Goal: Find specific page/section: Find specific page/section

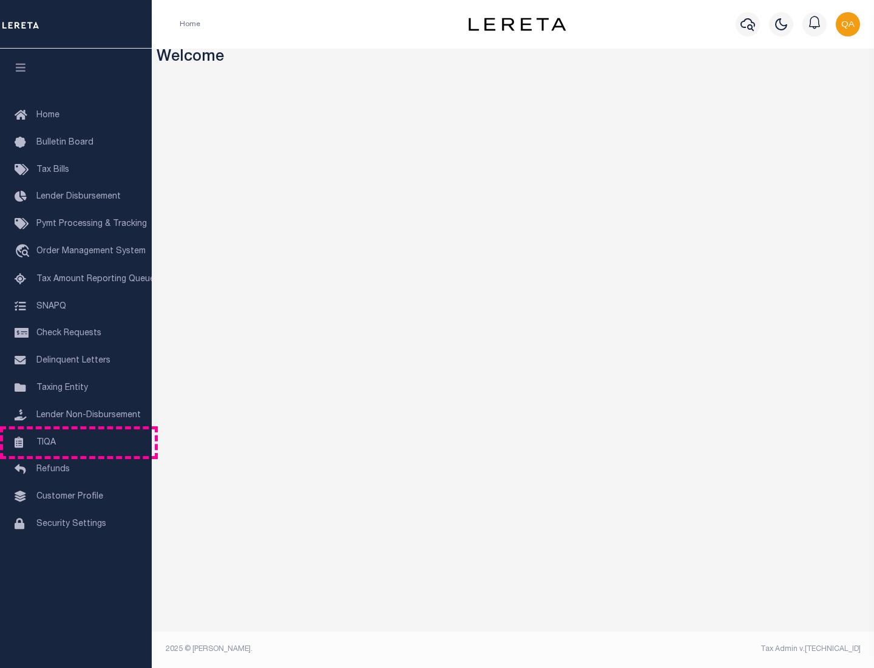
click at [76, 442] on link "TIQA" at bounding box center [76, 442] width 152 height 27
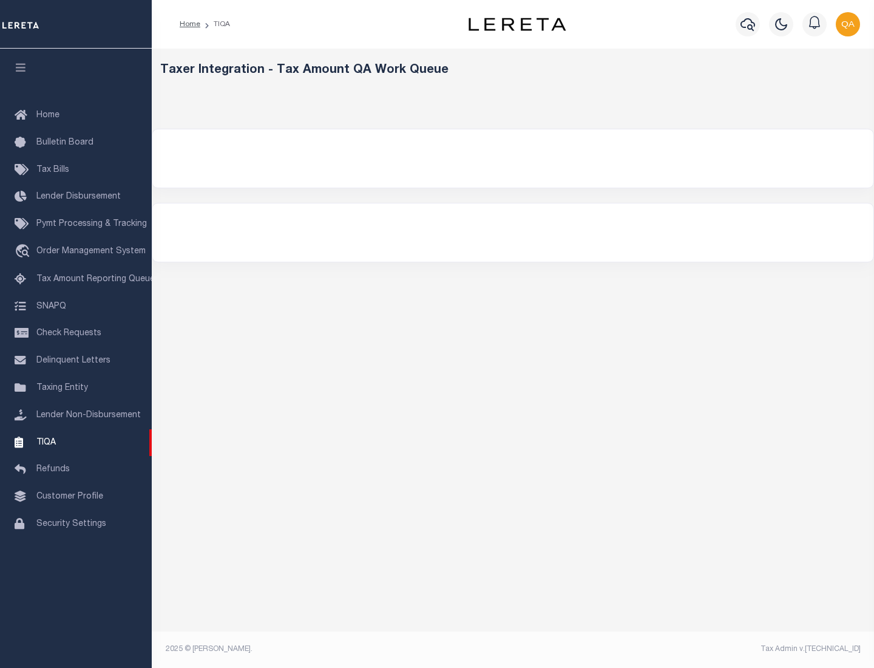
select select "200"
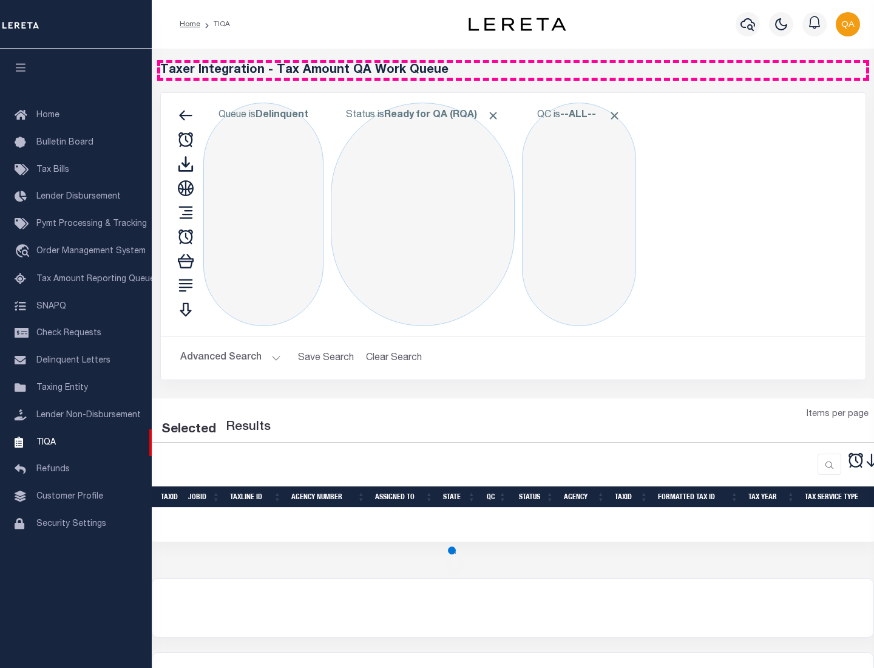
select select "200"
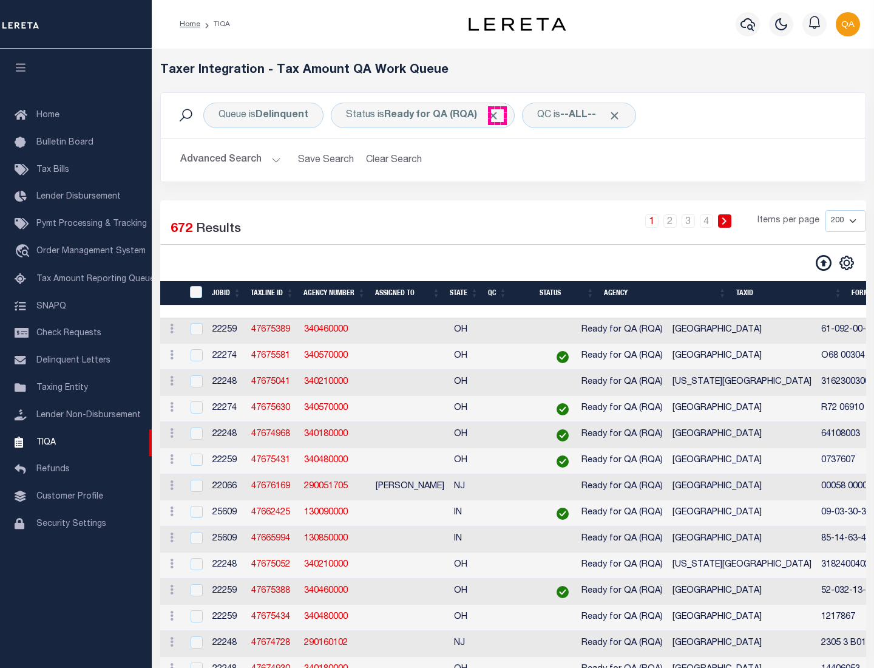
click at [497, 115] on span "Click to Remove" at bounding box center [493, 115] width 13 height 13
